Goal: Task Accomplishment & Management: Use online tool/utility

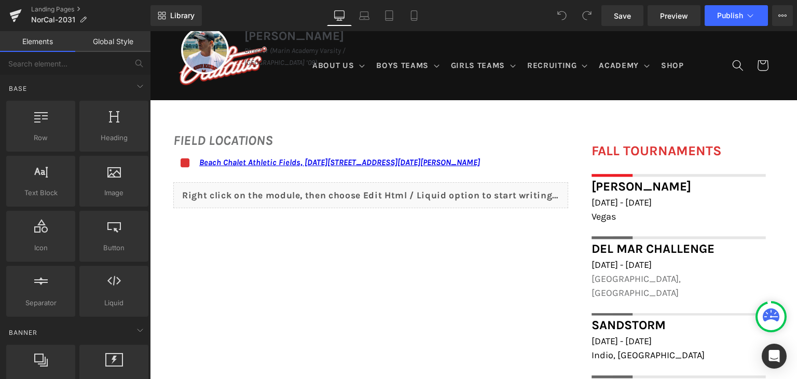
scroll to position [681, 0]
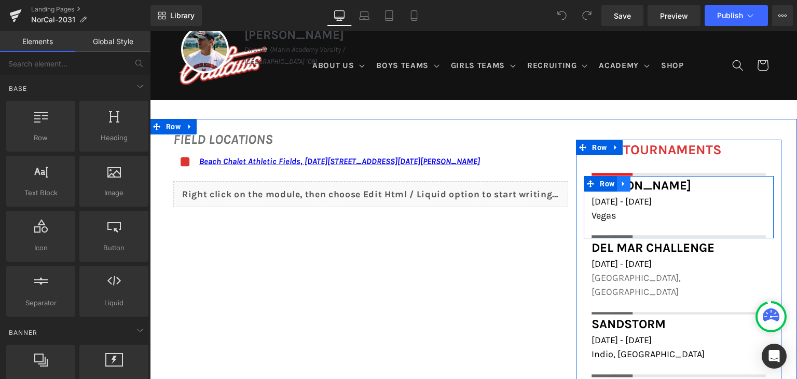
click at [622, 184] on icon at bounding box center [623, 183] width 2 height 5
click at [631, 185] on link at bounding box center [637, 184] width 13 height 16
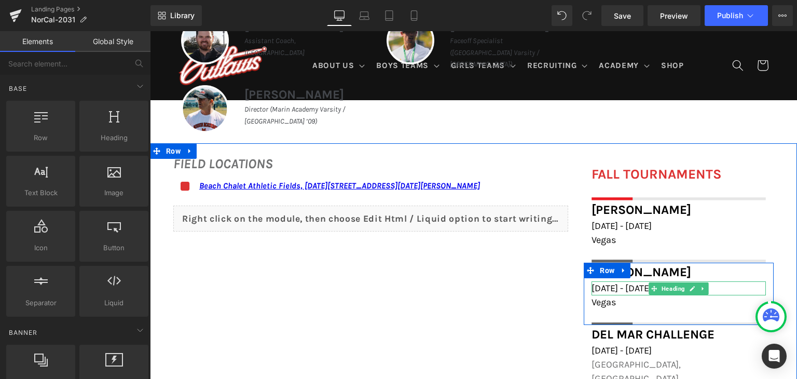
scroll to position [540, 0]
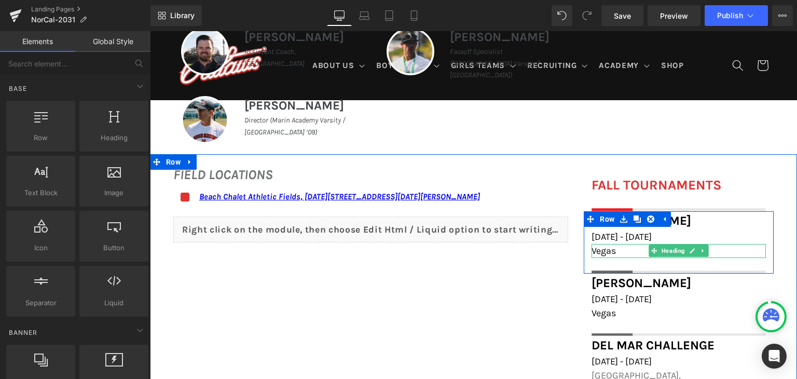
click at [607, 252] on span "Vegas" at bounding box center [604, 250] width 24 height 11
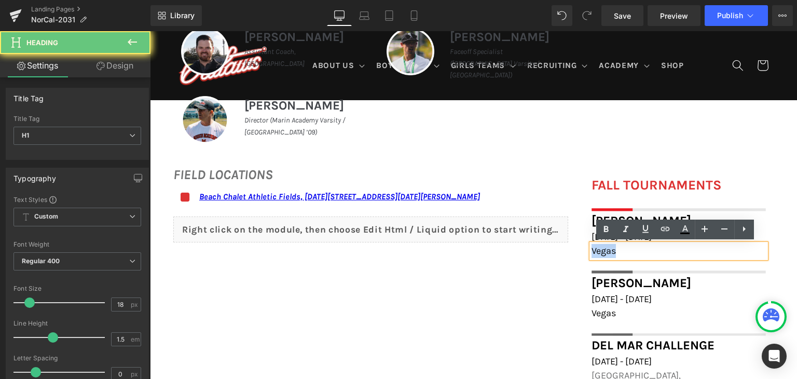
click at [607, 252] on span "Vegas" at bounding box center [604, 250] width 24 height 11
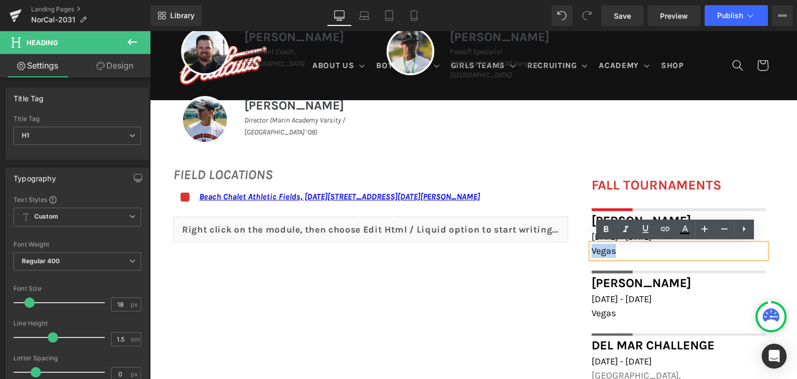
paste div
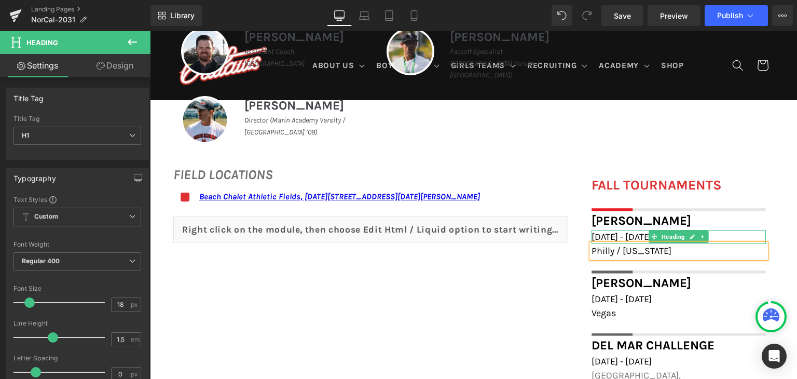
click at [604, 235] on span "[DATE] - [DATE]" at bounding box center [622, 236] width 60 height 11
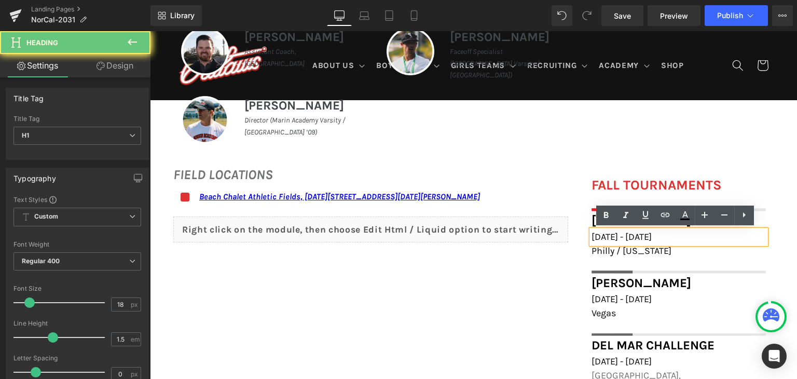
click at [604, 235] on span "[DATE] - [DATE]" at bounding box center [622, 236] width 60 height 11
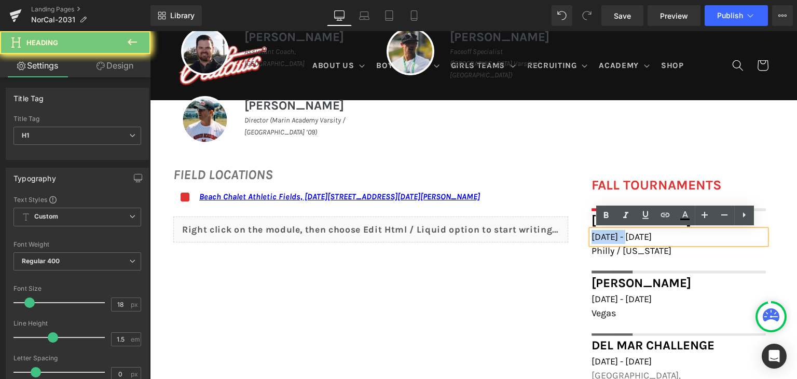
click at [604, 235] on span "[DATE] - [DATE]" at bounding box center [622, 236] width 60 height 11
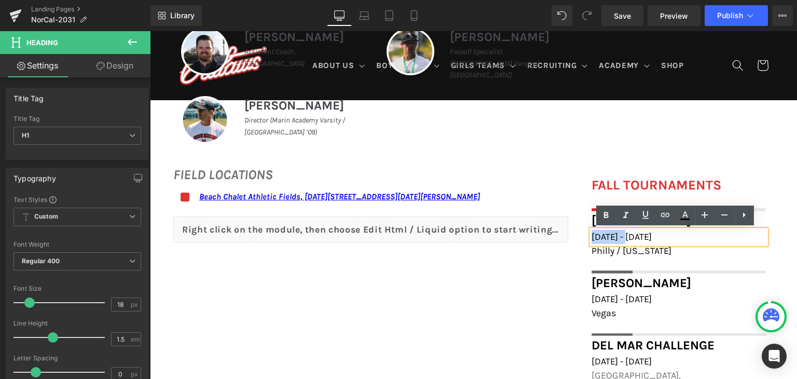
paste div
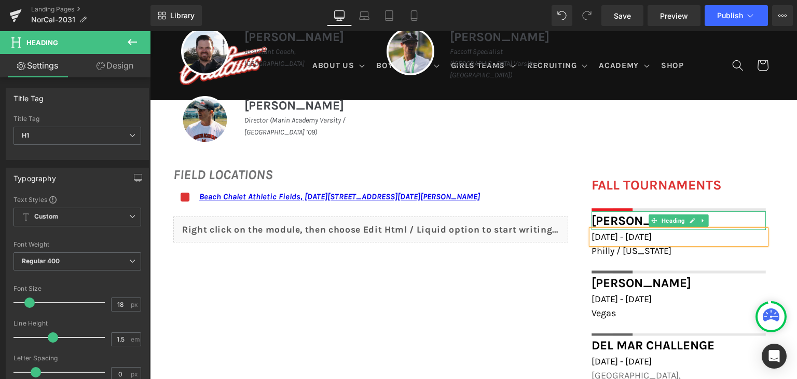
click at [618, 219] on span "[PERSON_NAME]" at bounding box center [642, 220] width 100 height 15
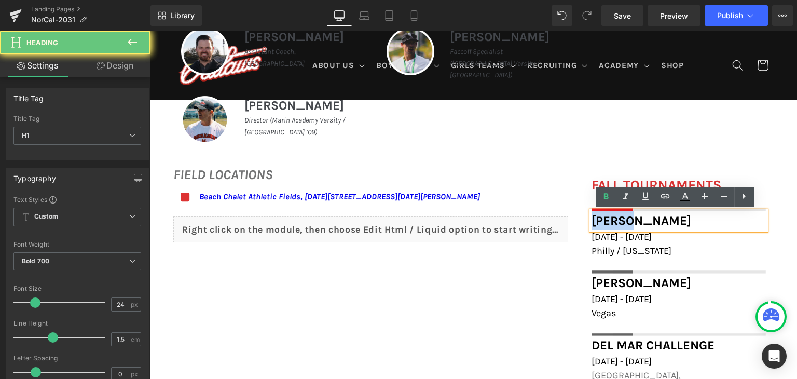
click at [618, 219] on span "[PERSON_NAME]" at bounding box center [642, 220] width 100 height 15
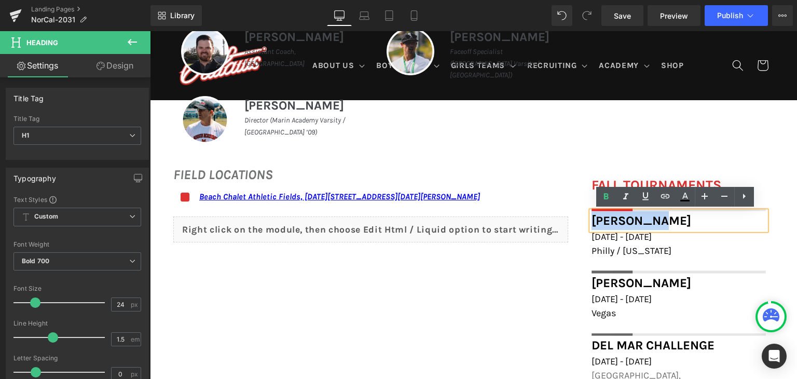
paste div
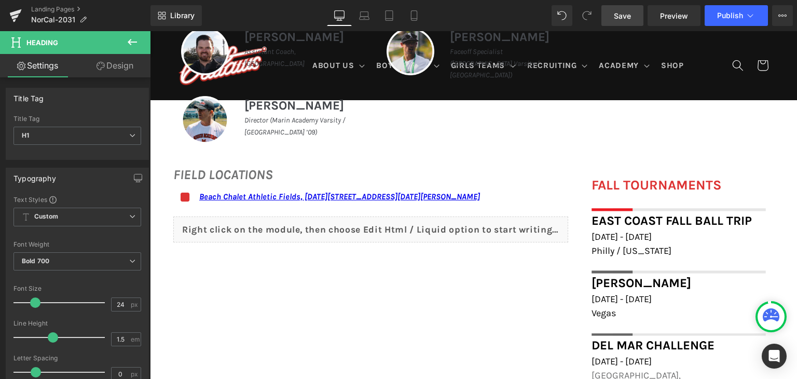
click at [629, 23] on link "Save" at bounding box center [623, 15] width 42 height 21
click at [736, 18] on span "Publish" at bounding box center [730, 15] width 26 height 8
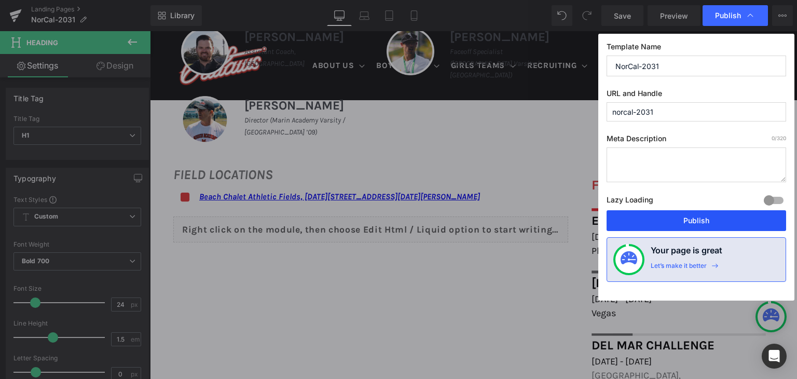
click at [697, 220] on button "Publish" at bounding box center [697, 220] width 180 height 21
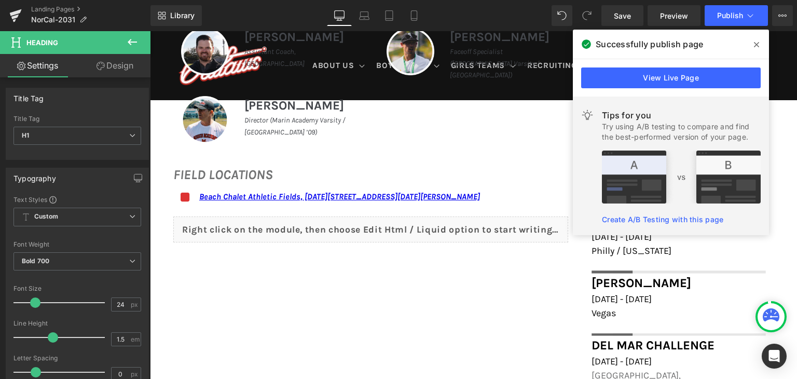
click at [758, 45] on icon at bounding box center [756, 44] width 5 height 8
